Goal: Information Seeking & Learning: Check status

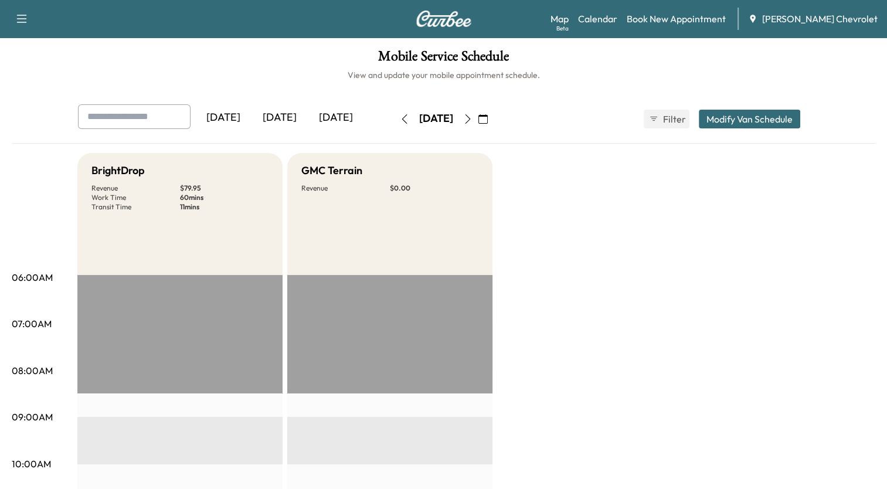
click at [488, 117] on icon "button" at bounding box center [482, 118] width 9 height 9
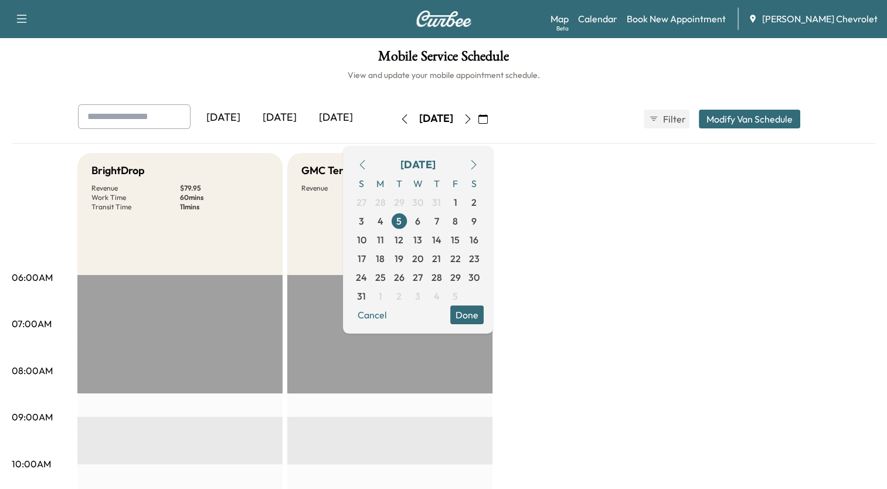
click at [478, 164] on icon "button" at bounding box center [473, 164] width 9 height 9
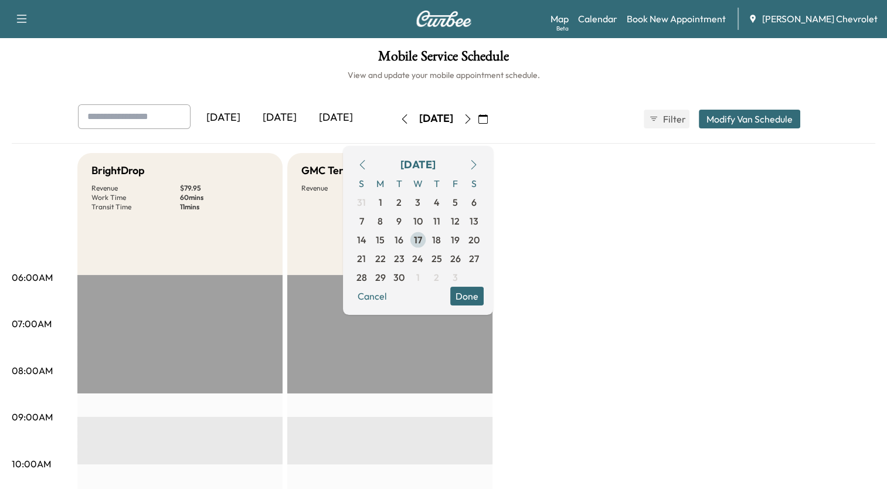
click at [422, 239] on span "17" at bounding box center [418, 240] width 8 height 14
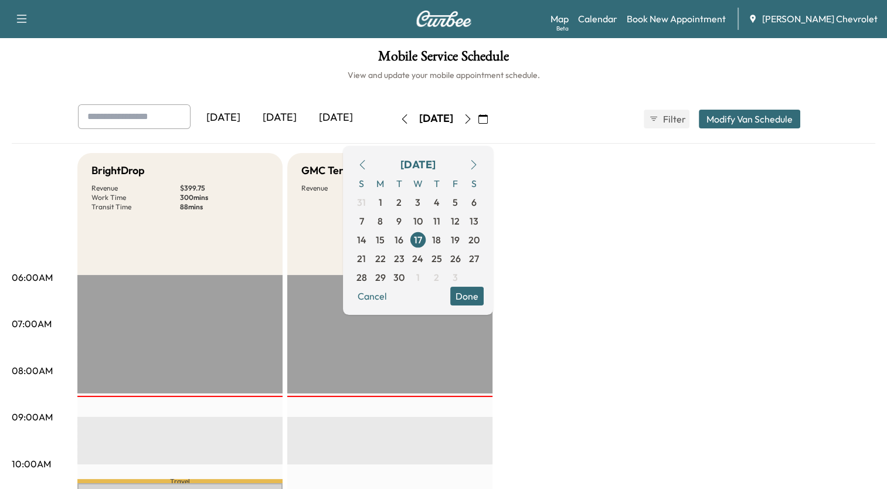
click at [484, 296] on button "Done" at bounding box center [466, 296] width 33 height 19
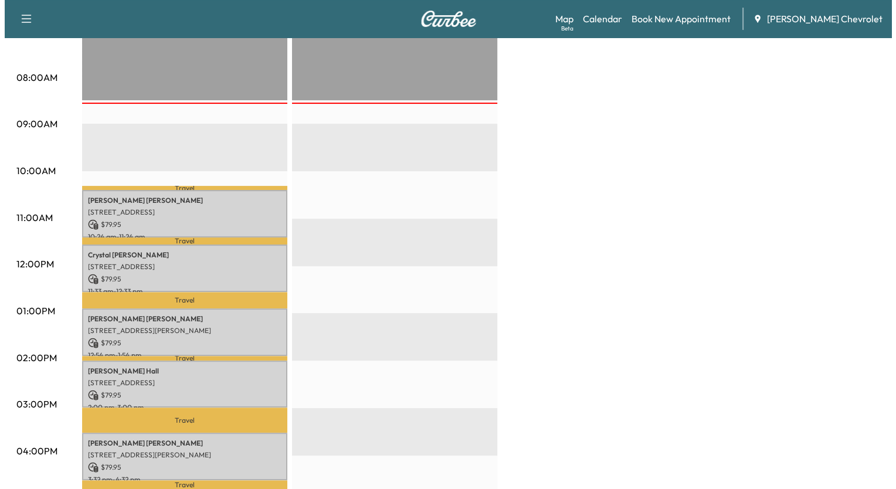
scroll to position [352, 0]
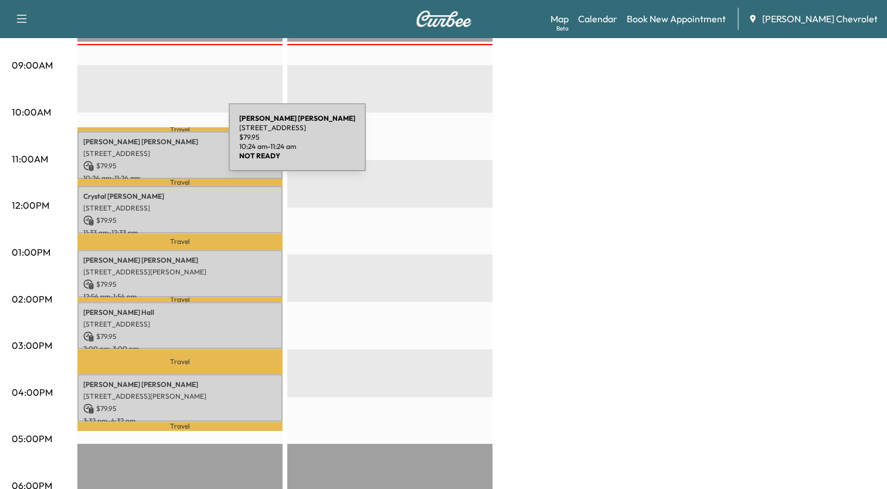
click at [141, 144] on div "[PERSON_NAME] [STREET_ADDRESS] $ 79.95 10:24 am - 11:24 am" at bounding box center [179, 154] width 205 height 47
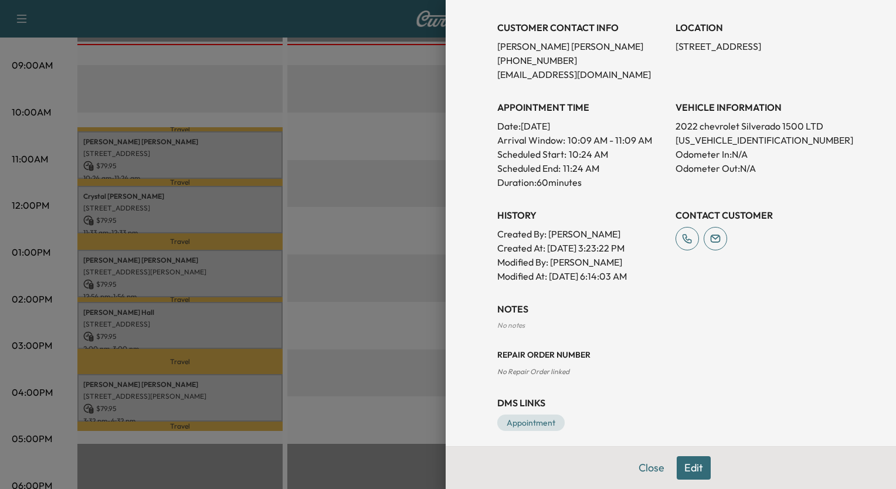
scroll to position [0, 0]
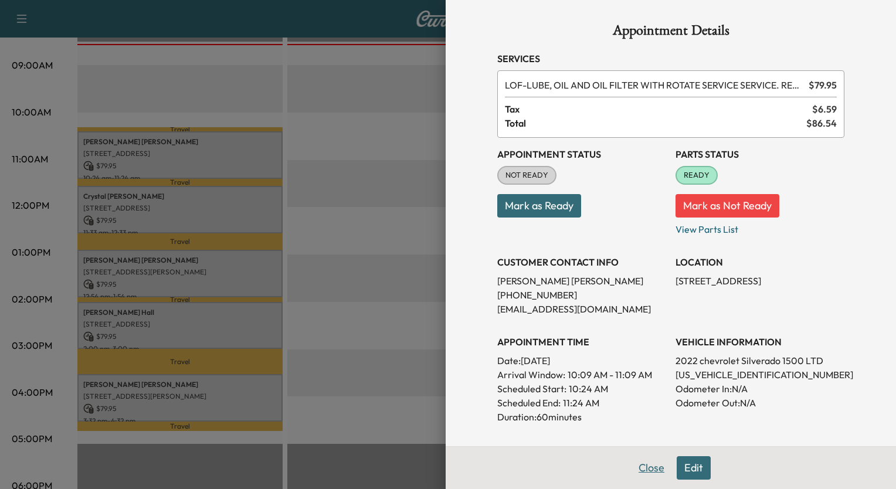
click at [641, 468] on button "Close" at bounding box center [651, 467] width 41 height 23
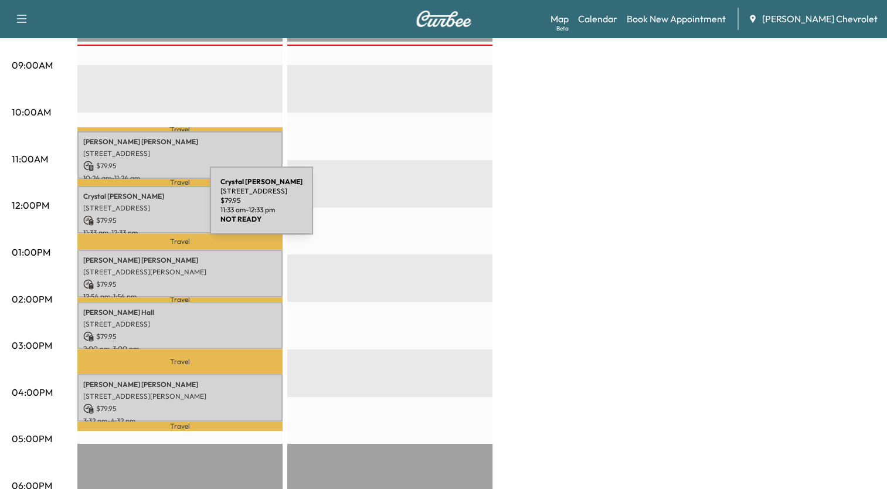
click at [122, 207] on p "[STREET_ADDRESS]" at bounding box center [179, 207] width 193 height 9
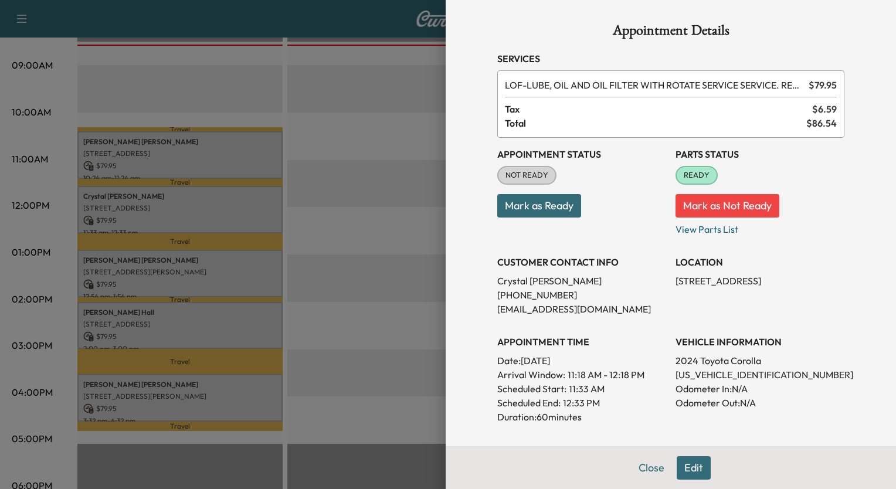
click at [415, 93] on div at bounding box center [448, 244] width 896 height 489
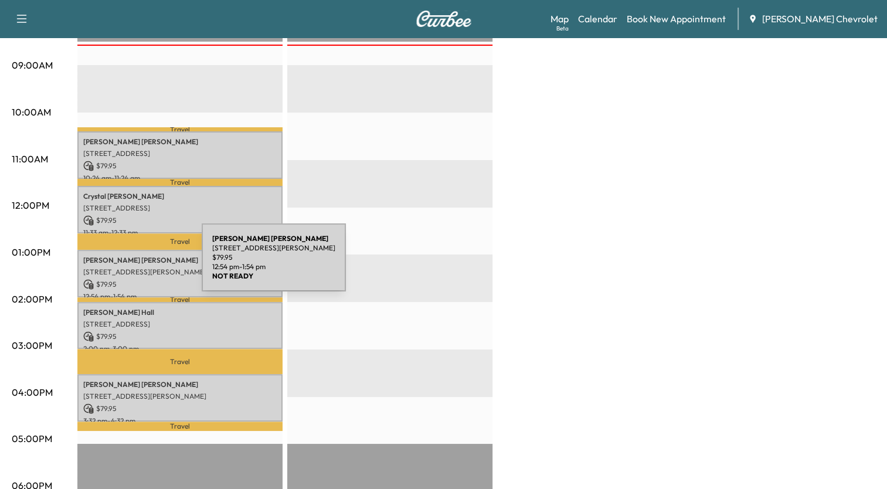
click at [114, 267] on p "[STREET_ADDRESS][PERSON_NAME]" at bounding box center [179, 271] width 193 height 9
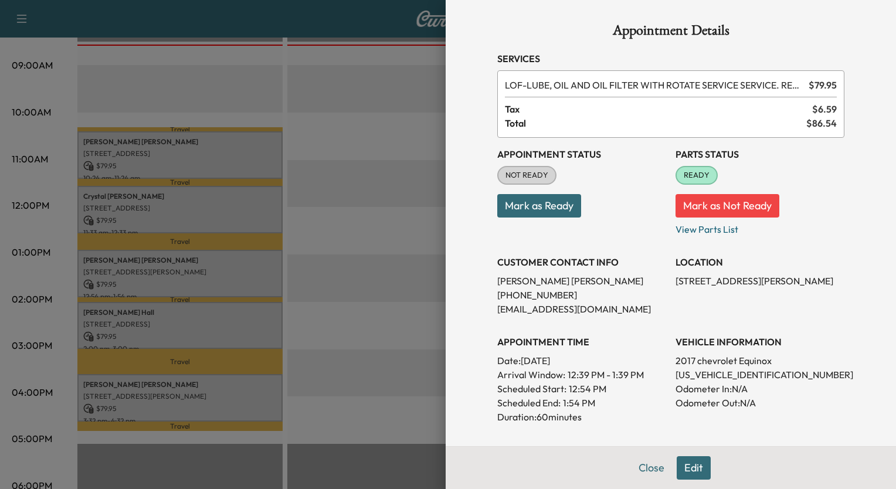
click at [637, 466] on button "Close" at bounding box center [651, 467] width 41 height 23
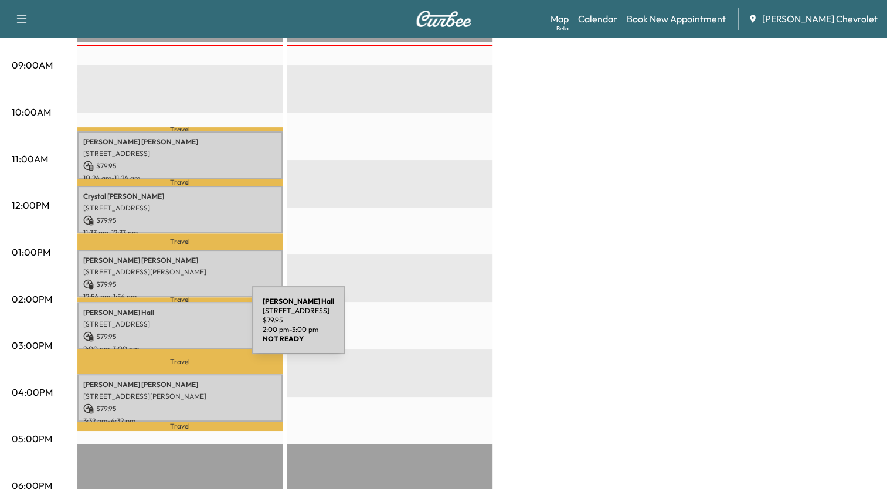
click at [164, 331] on p "$ 79.95" at bounding box center [179, 336] width 193 height 11
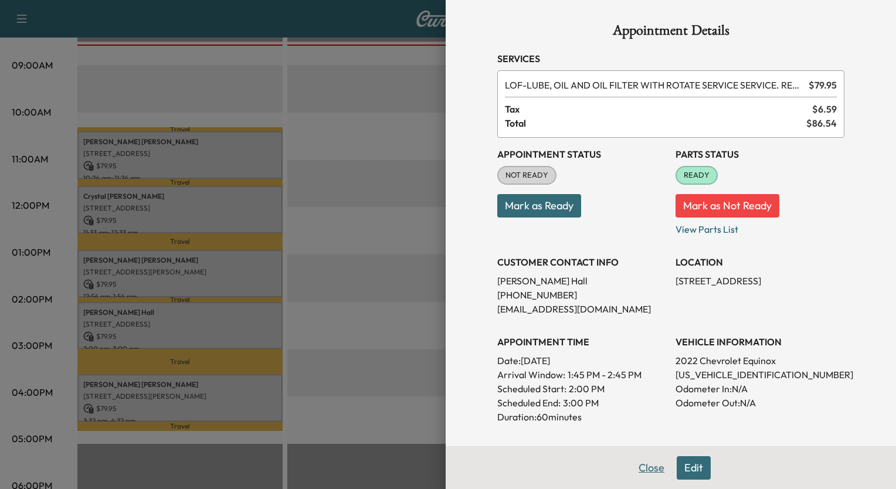
click at [640, 462] on button "Close" at bounding box center [651, 467] width 41 height 23
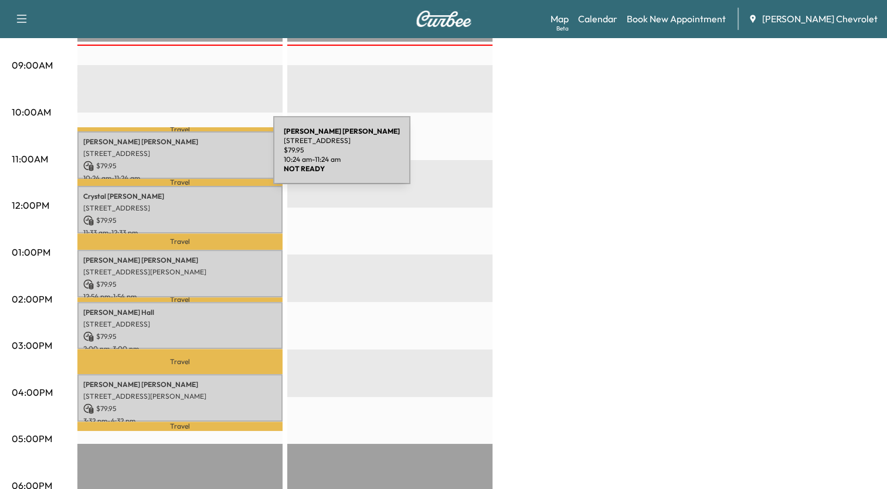
click at [185, 161] on p "$ 79.95" at bounding box center [179, 166] width 193 height 11
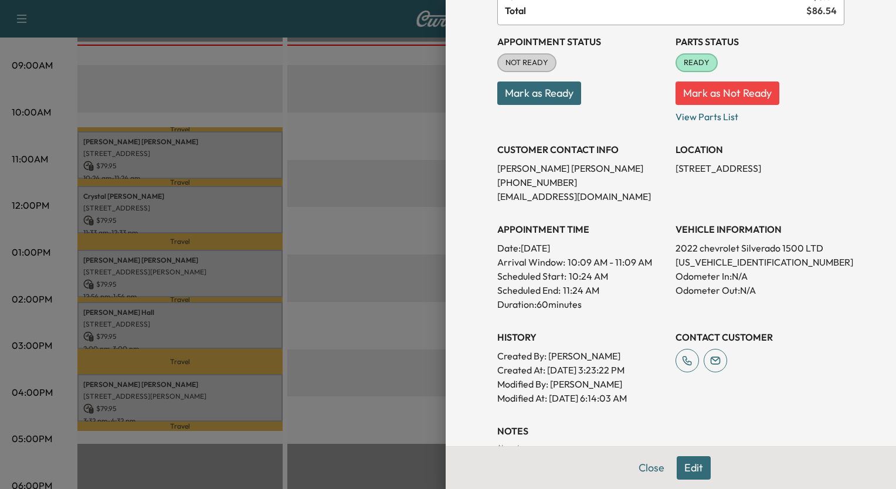
scroll to position [117, 0]
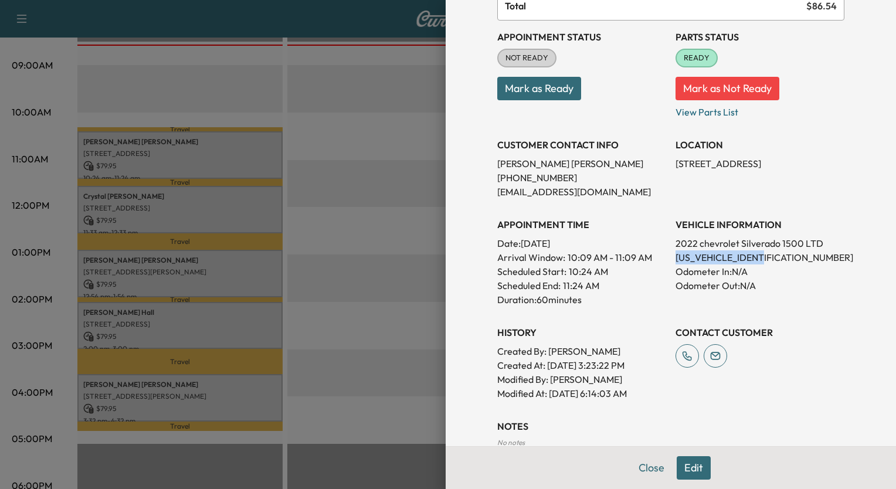
drag, startPoint x: 666, startPoint y: 257, endPoint x: 752, endPoint y: 251, distance: 86.4
click at [752, 251] on p "[US_VEHICLE_IDENTIFICATION_NUMBER]" at bounding box center [759, 257] width 169 height 14
drag, startPoint x: 752, startPoint y: 251, endPoint x: 740, endPoint y: 257, distance: 13.1
copy p "[US_VEHICLE_IDENTIFICATION_NUMBER]"
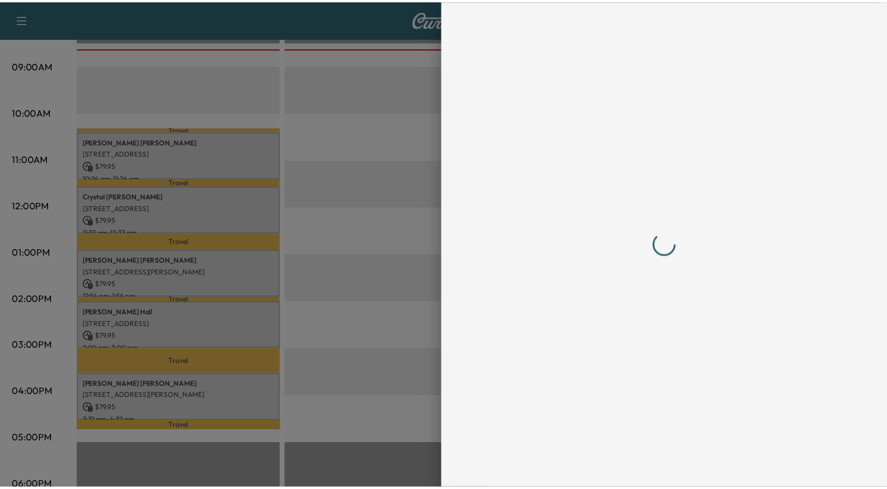
scroll to position [0, 0]
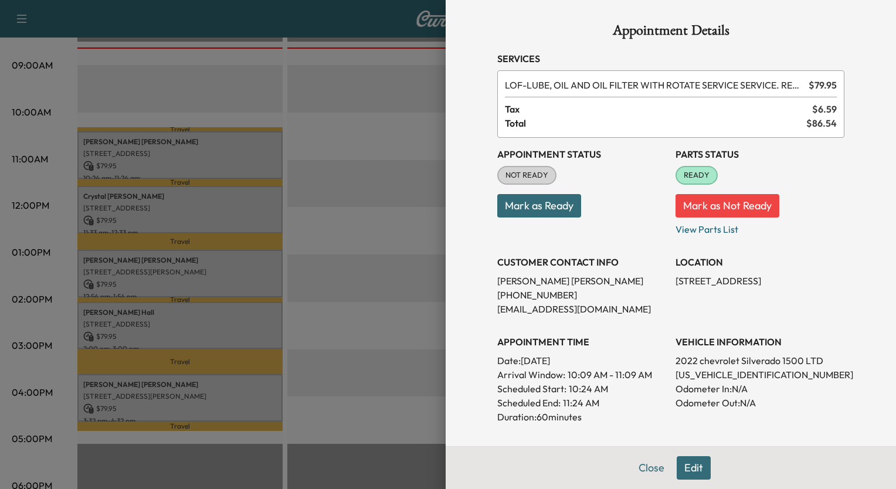
click at [400, 89] on div at bounding box center [448, 244] width 896 height 489
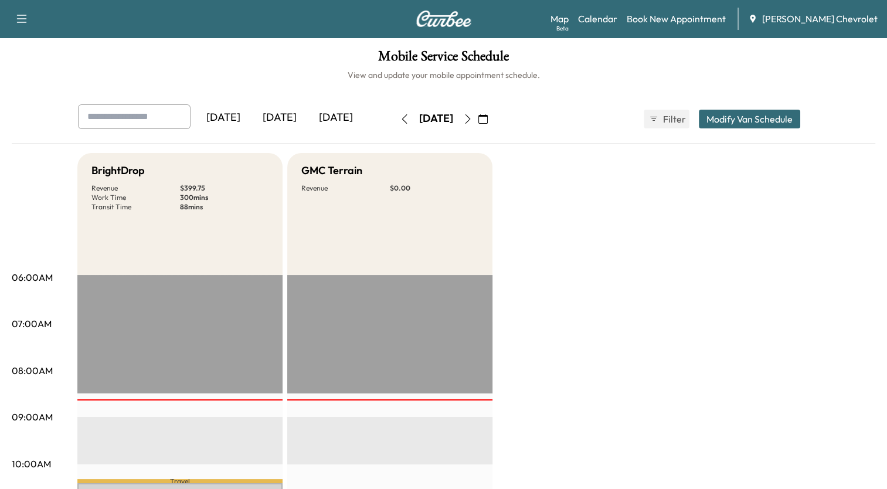
click at [400, 116] on icon "button" at bounding box center [404, 118] width 9 height 9
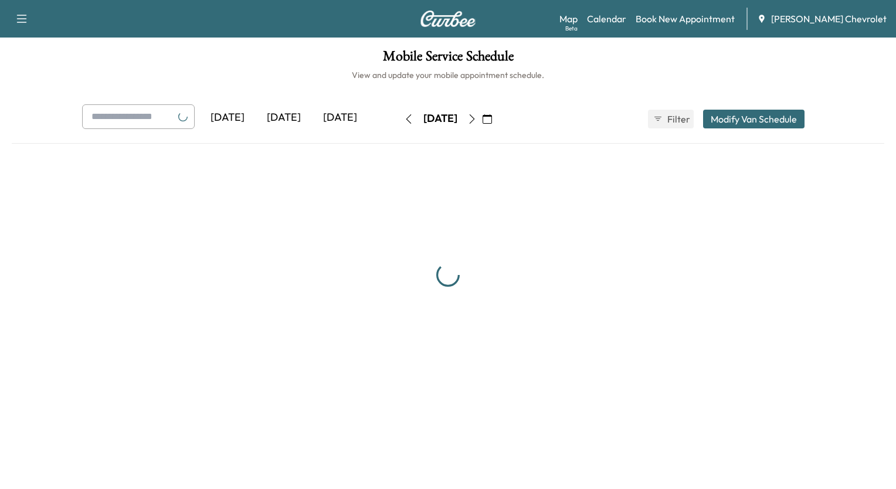
click at [399, 116] on button "button" at bounding box center [409, 119] width 20 height 19
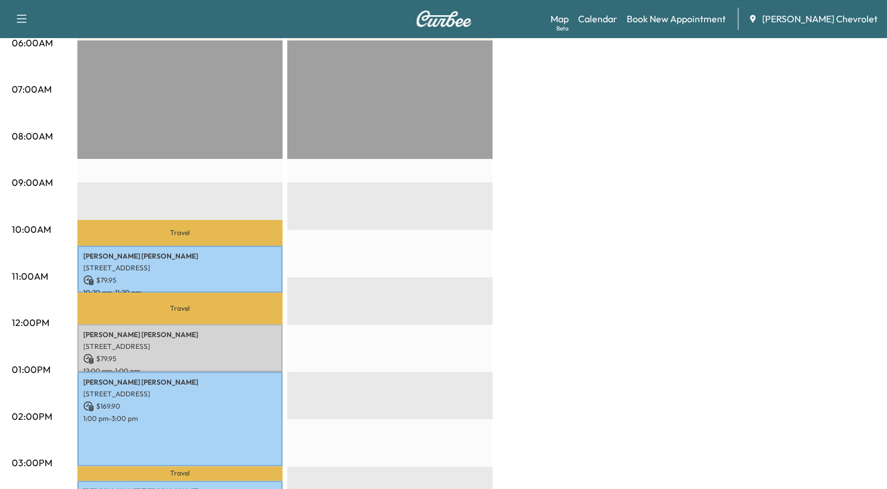
scroll to position [293, 0]
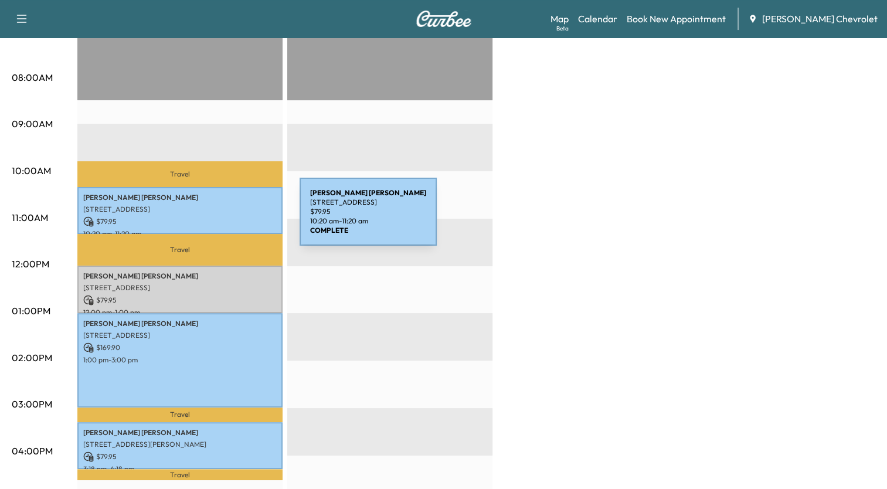
click at [212, 219] on p "$ 79.95" at bounding box center [179, 221] width 193 height 11
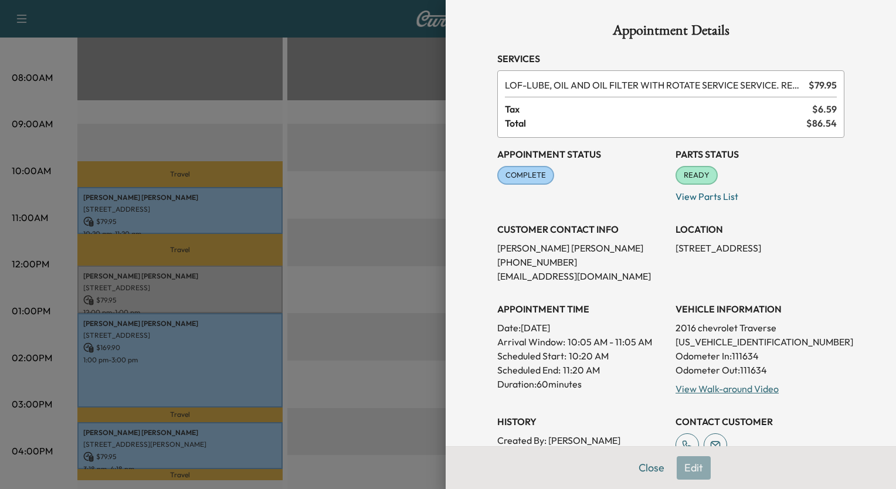
click at [201, 281] on div at bounding box center [448, 244] width 896 height 489
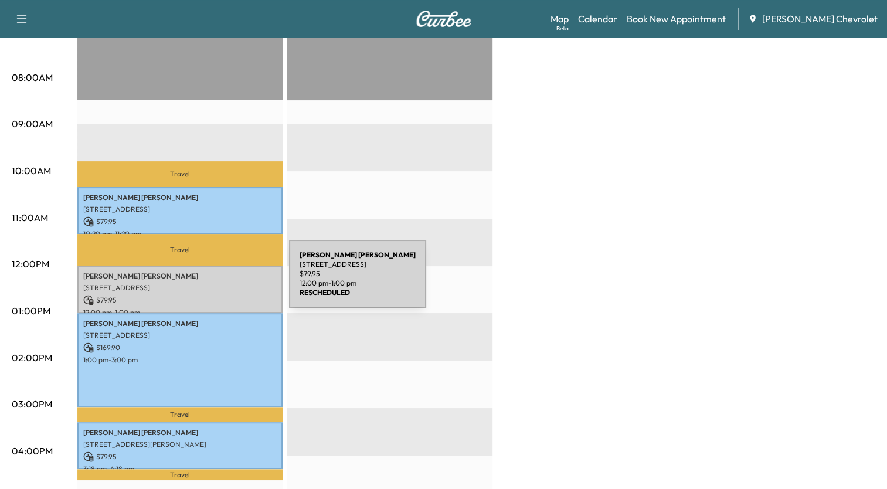
click at [201, 283] on p "[STREET_ADDRESS]" at bounding box center [179, 287] width 193 height 9
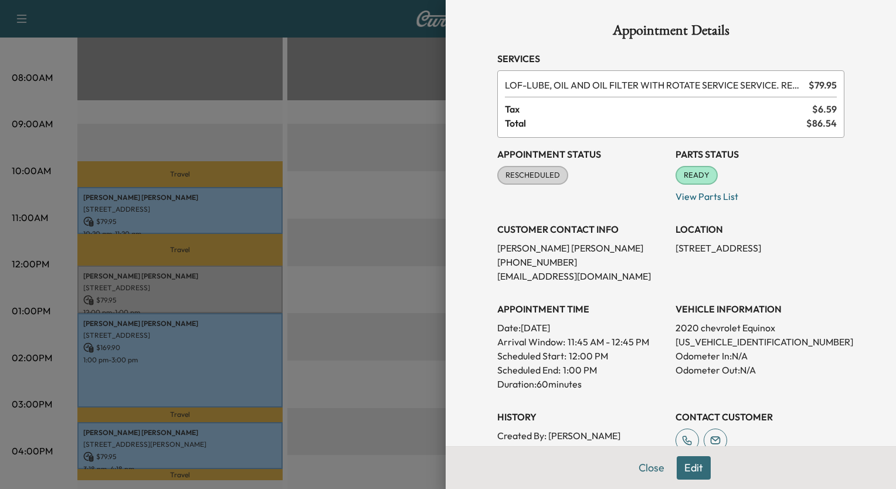
click at [340, 247] on div at bounding box center [448, 244] width 896 height 489
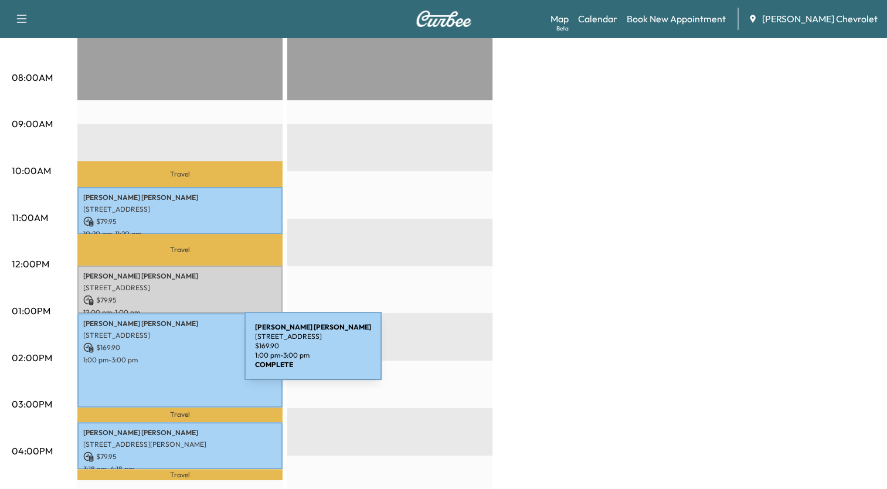
click at [157, 355] on p "1:00 pm - 3:00 pm" at bounding box center [179, 359] width 193 height 9
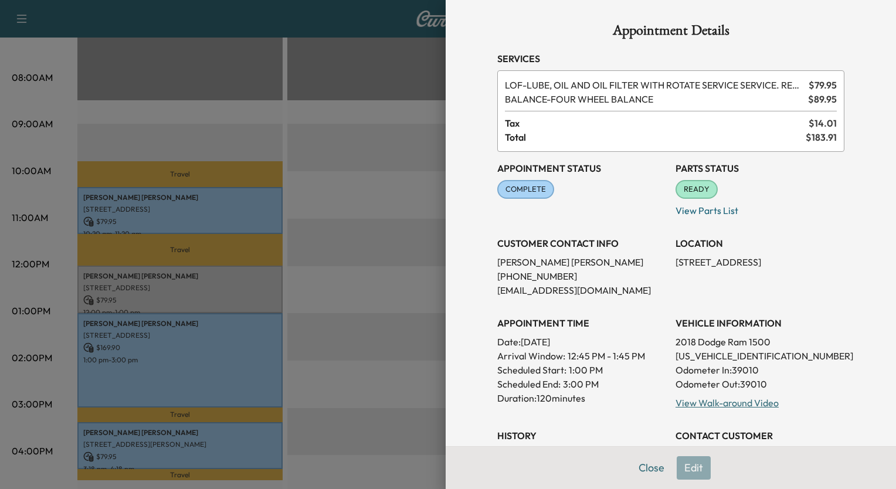
click at [339, 300] on div at bounding box center [448, 244] width 896 height 489
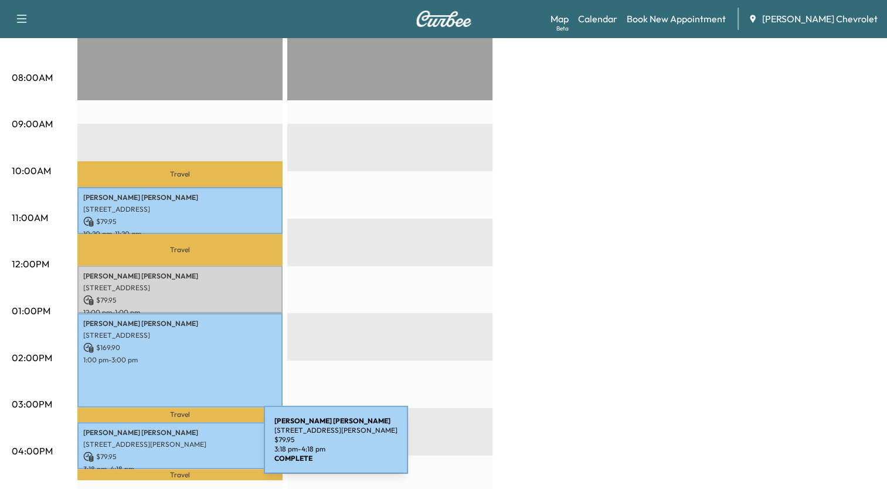
click at [176, 451] on p "$ 79.95" at bounding box center [179, 456] width 193 height 11
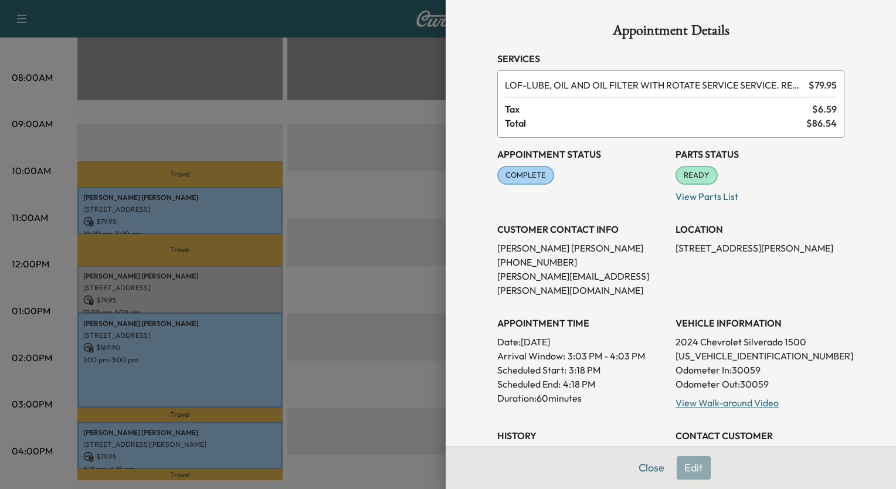
click at [417, 212] on div at bounding box center [448, 244] width 896 height 489
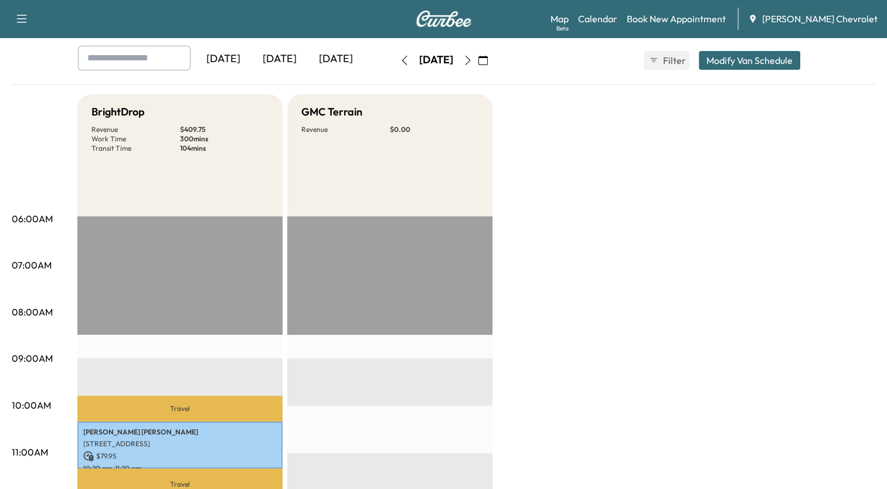
scroll to position [0, 0]
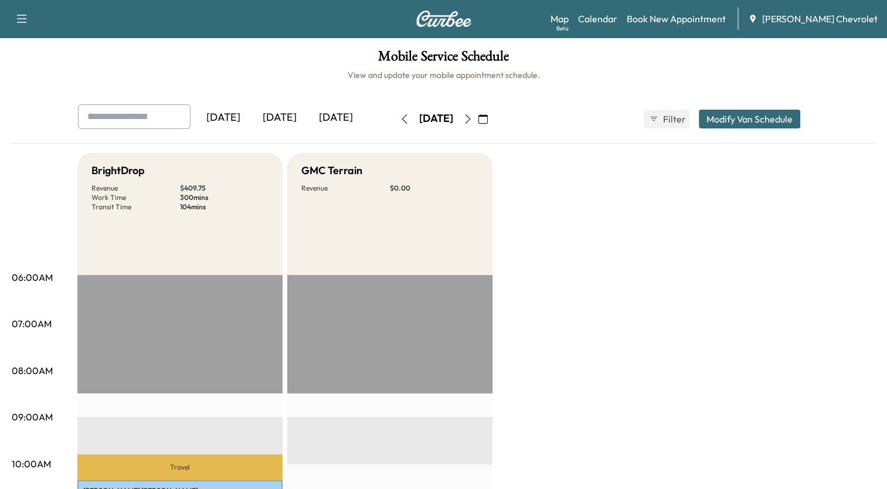
click at [470, 123] on icon "button" at bounding box center [467, 118] width 5 height 9
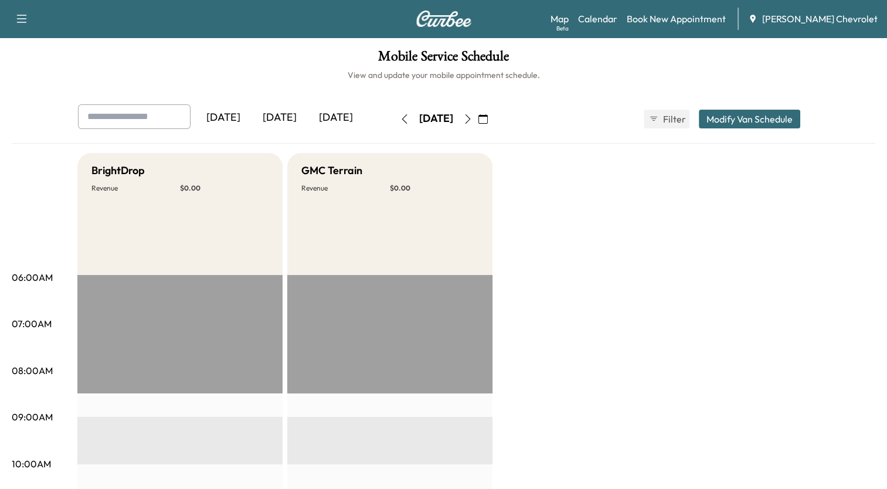
click at [470, 123] on icon "button" at bounding box center [467, 118] width 5 height 9
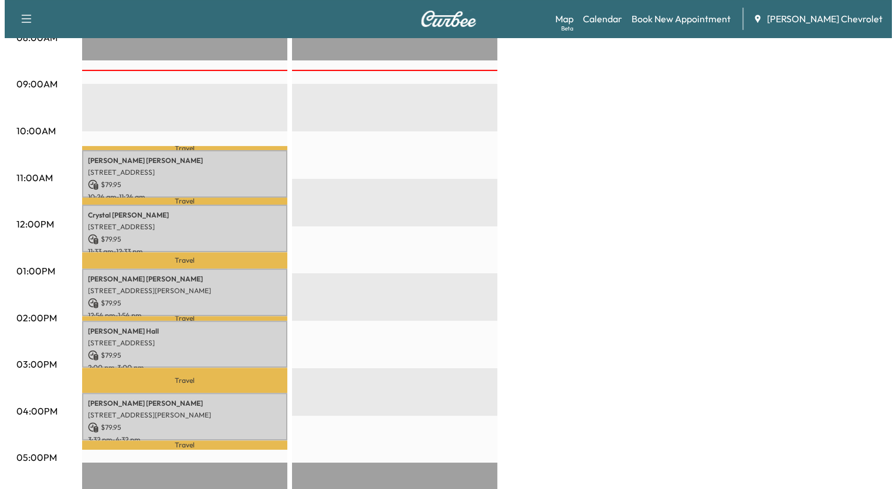
scroll to position [352, 0]
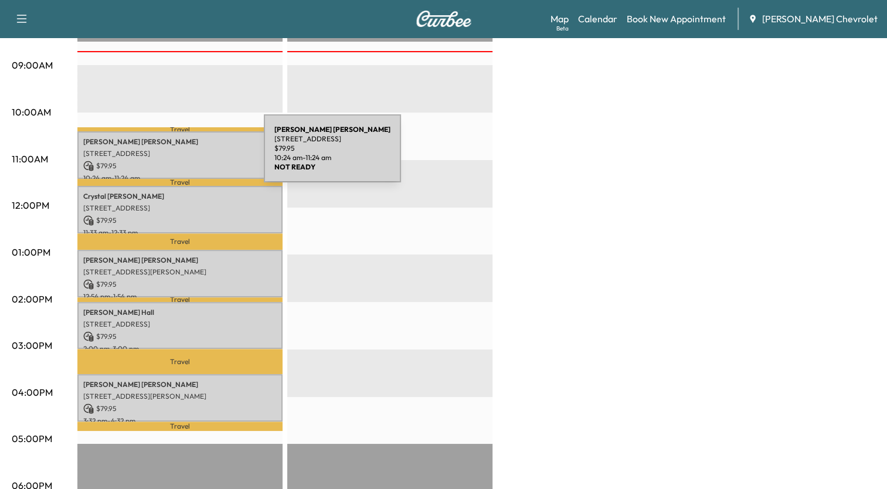
click at [176, 155] on div "[PERSON_NAME] [STREET_ADDRESS] $ 79.95 10:24 am - 11:24 am" at bounding box center [179, 154] width 205 height 47
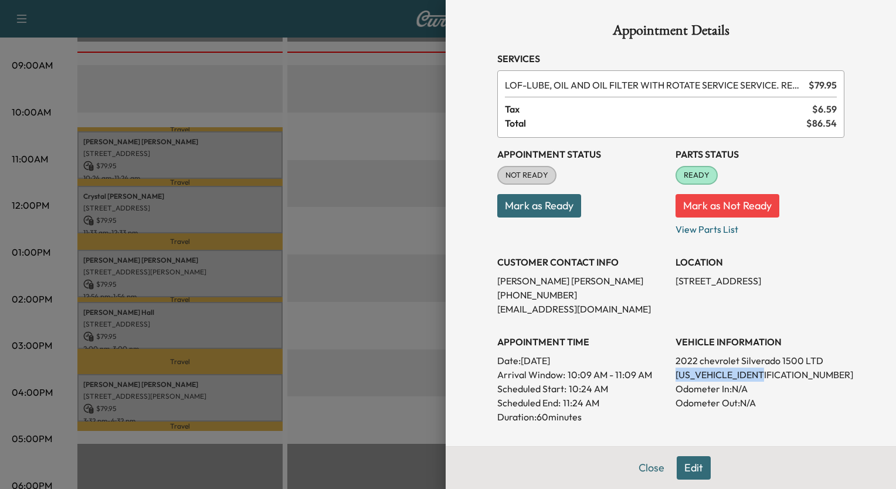
drag, startPoint x: 666, startPoint y: 372, endPoint x: 755, endPoint y: 369, distance: 88.5
click at [755, 369] on p "[US_VEHICLE_IDENTIFICATION_NUMBER]" at bounding box center [759, 375] width 169 height 14
drag, startPoint x: 755, startPoint y: 369, endPoint x: 738, endPoint y: 377, distance: 18.6
copy p "[US_VEHICLE_IDENTIFICATION_NUMBER]"
click at [682, 465] on button "Edit" at bounding box center [693, 467] width 34 height 23
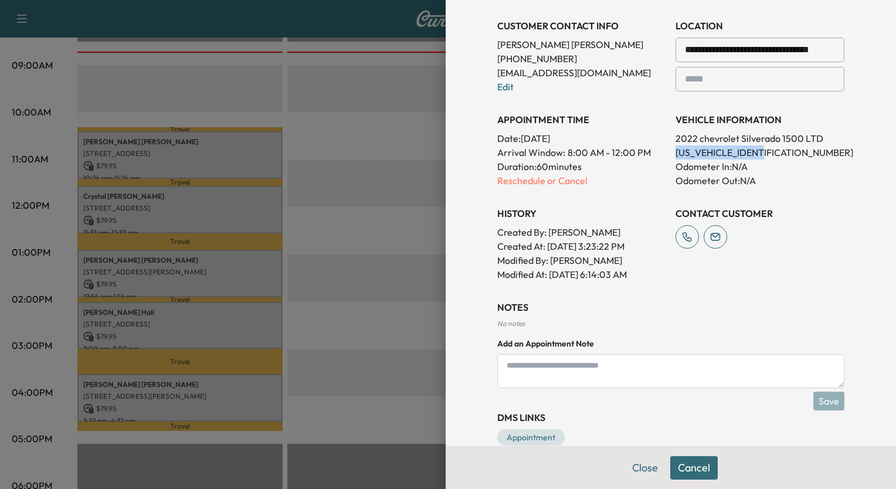
scroll to position [283, 0]
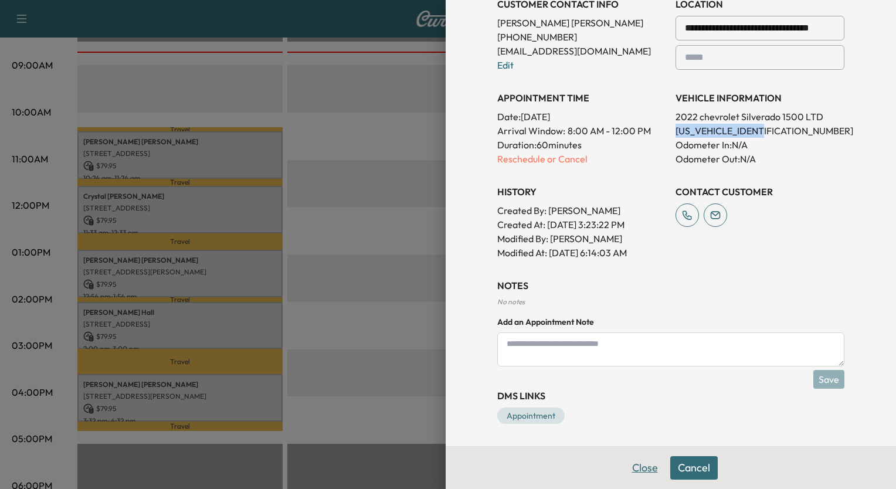
click at [633, 466] on button "Close" at bounding box center [644, 467] width 41 height 23
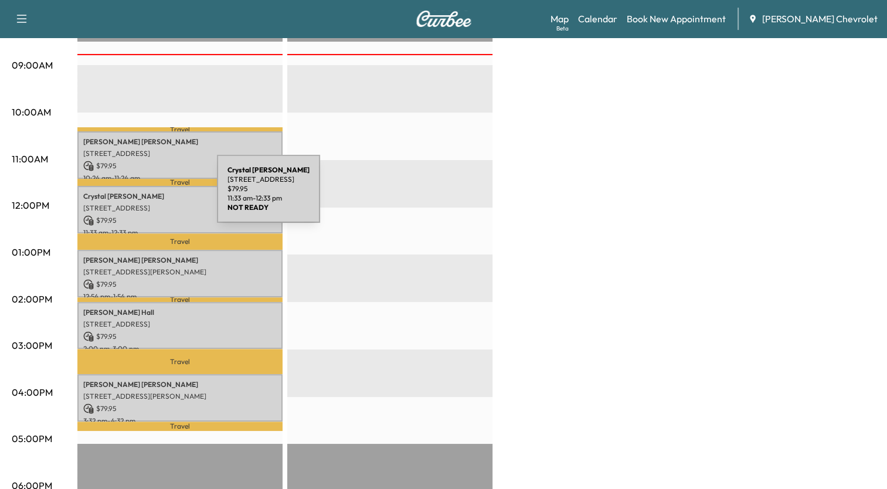
click at [129, 196] on p "[PERSON_NAME]" at bounding box center [179, 196] width 193 height 9
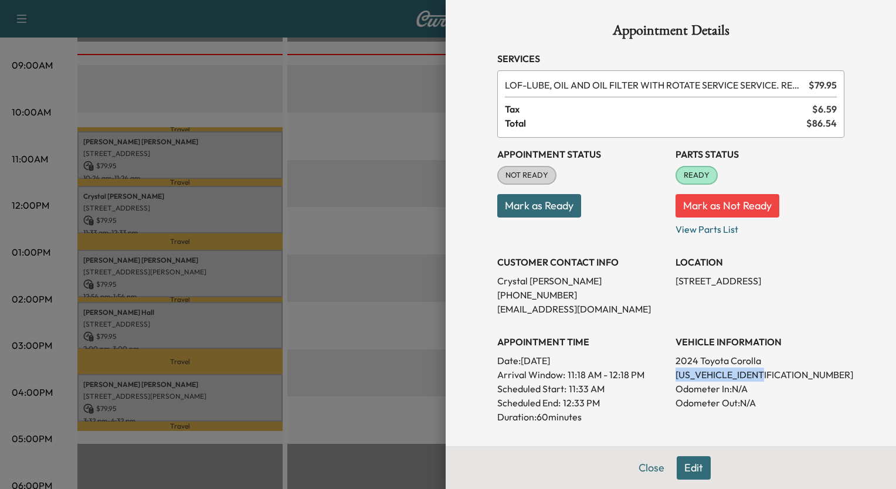
drag, startPoint x: 665, startPoint y: 377, endPoint x: 768, endPoint y: 372, distance: 103.3
click at [768, 372] on div "Appointment Status NOT READY Mark as Ready Parts Status READY Mark as Not Ready…" at bounding box center [670, 328] width 347 height 380
drag, startPoint x: 768, startPoint y: 372, endPoint x: 748, endPoint y: 369, distance: 20.6
copy p "[US_VEHICLE_IDENTIFICATION_NUMBER]"
click at [406, 132] on div at bounding box center [448, 244] width 896 height 489
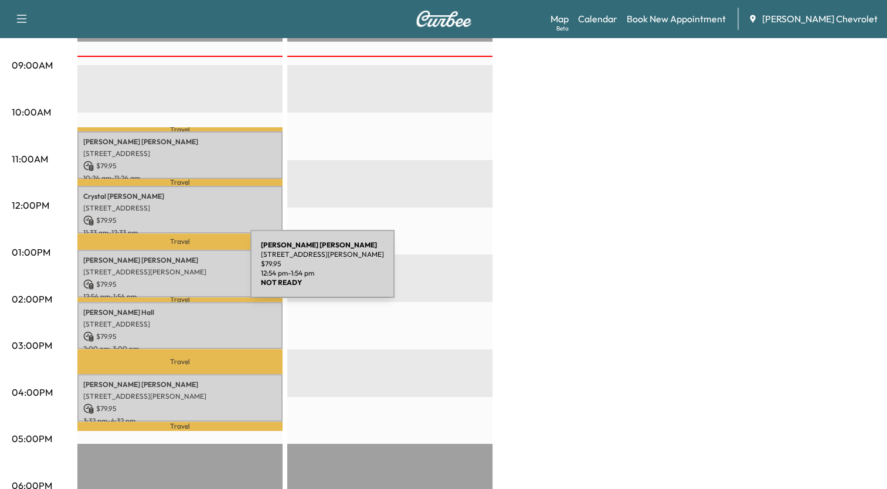
click at [162, 271] on p "[STREET_ADDRESS][PERSON_NAME]" at bounding box center [179, 271] width 193 height 9
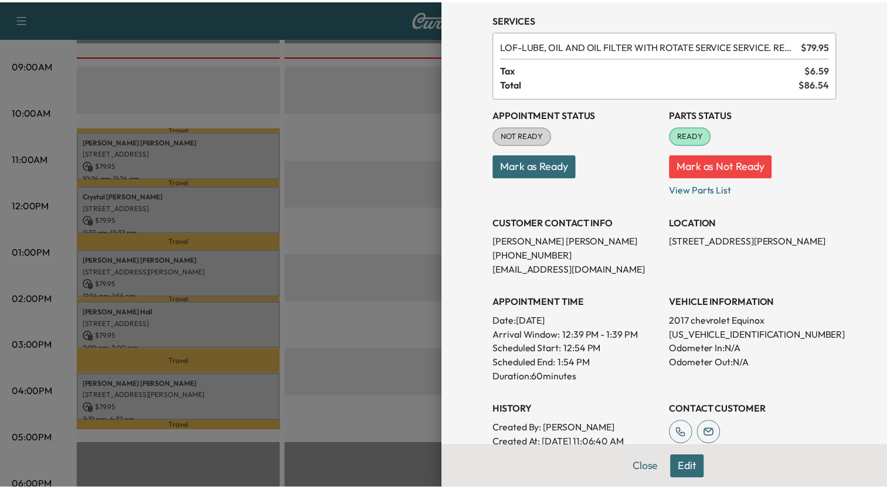
scroll to position [117, 0]
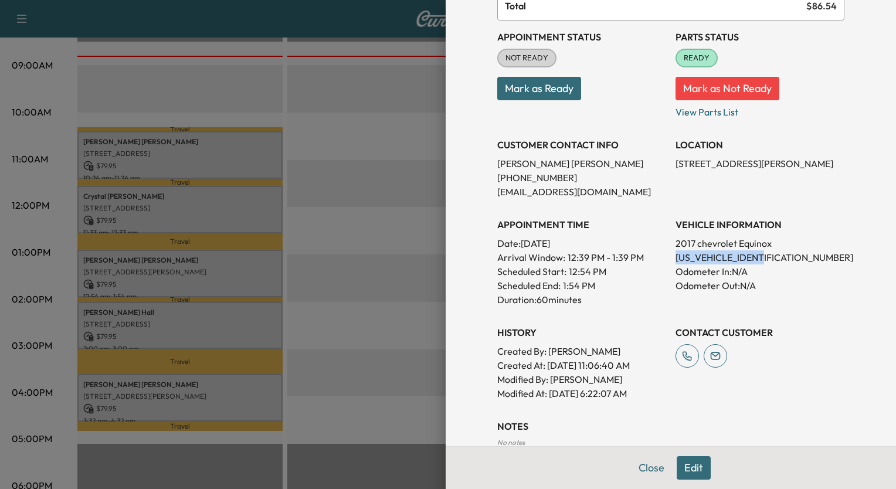
drag, startPoint x: 668, startPoint y: 258, endPoint x: 764, endPoint y: 262, distance: 95.6
click at [764, 262] on p "[US_VEHICLE_IDENTIFICATION_NUMBER]" at bounding box center [759, 257] width 169 height 14
drag, startPoint x: 764, startPoint y: 262, endPoint x: 753, endPoint y: 260, distance: 11.4
copy p "[US_VEHICLE_IDENTIFICATION_NUMBER]"
click at [396, 112] on div at bounding box center [448, 244] width 896 height 489
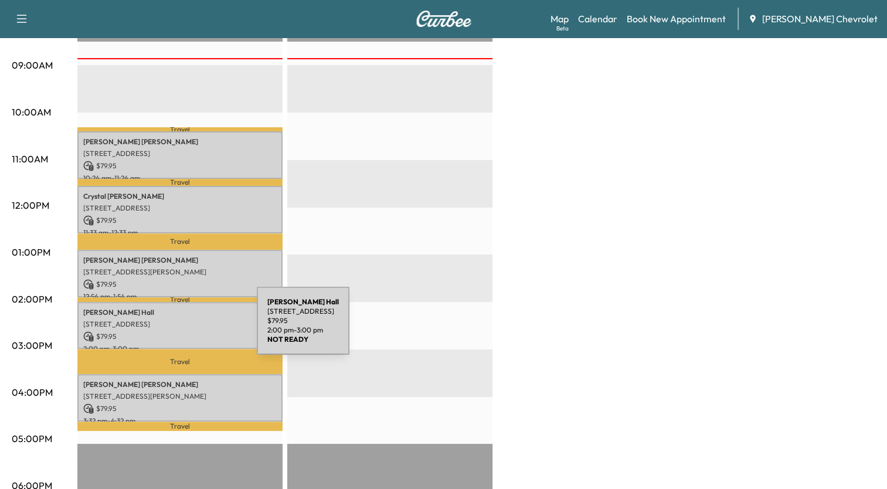
click at [169, 331] on p "$ 79.95" at bounding box center [179, 336] width 193 height 11
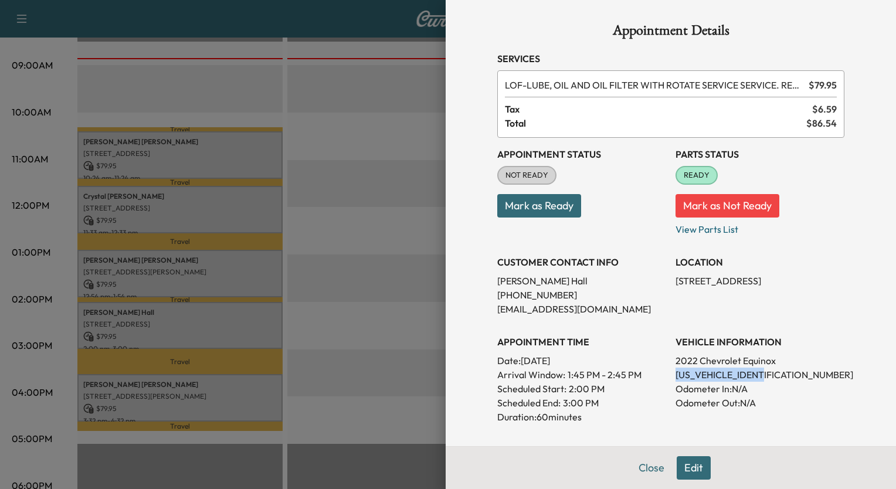
drag, startPoint x: 666, startPoint y: 375, endPoint x: 765, endPoint y: 370, distance: 99.2
click at [765, 370] on p "[US_VEHICLE_IDENTIFICATION_NUMBER]" at bounding box center [759, 375] width 169 height 14
drag, startPoint x: 765, startPoint y: 370, endPoint x: 732, endPoint y: 369, distance: 32.8
copy p "[US_VEHICLE_IDENTIFICATION_NUMBER]"
click at [342, 294] on div at bounding box center [448, 244] width 896 height 489
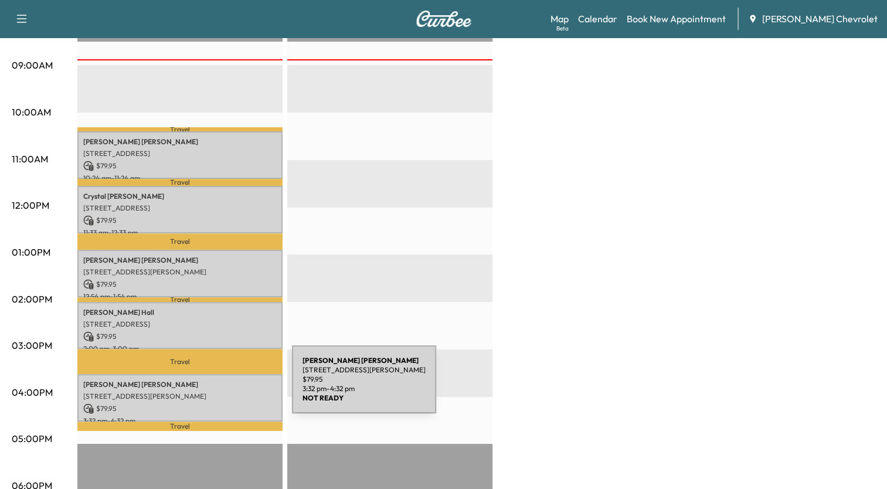
click at [204, 392] on p "[STREET_ADDRESS][PERSON_NAME]" at bounding box center [179, 396] width 193 height 9
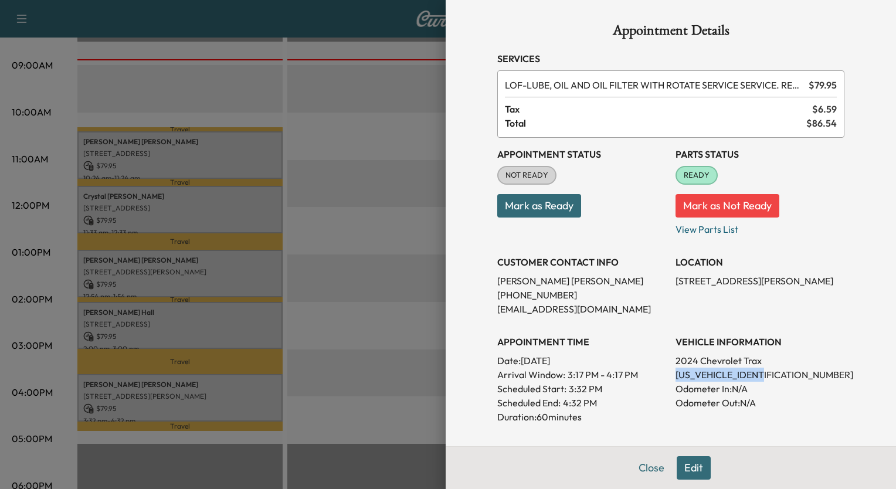
drag, startPoint x: 670, startPoint y: 372, endPoint x: 761, endPoint y: 377, distance: 91.6
click at [761, 377] on p "[US_VEHICLE_IDENTIFICATION_NUMBER]" at bounding box center [759, 375] width 169 height 14
drag, startPoint x: 761, startPoint y: 377, endPoint x: 746, endPoint y: 375, distance: 15.4
copy p "[US_VEHICLE_IDENTIFICATION_NUMBER]"
click at [382, 101] on div at bounding box center [448, 244] width 896 height 489
